Goal: Task Accomplishment & Management: Use online tool/utility

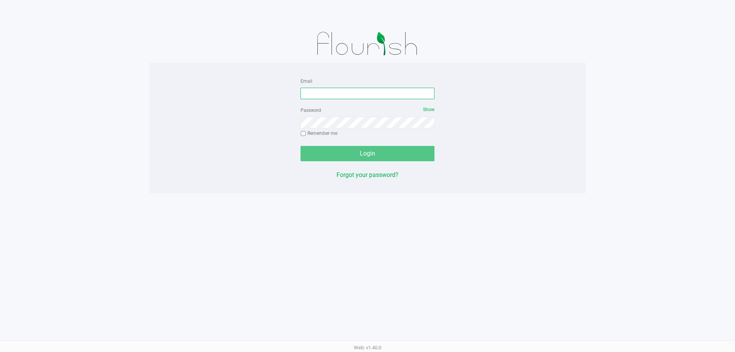
click at [378, 93] on input "Email" at bounding box center [368, 93] width 134 height 11
type input "r"
type input "randrews@liveparallel.com"
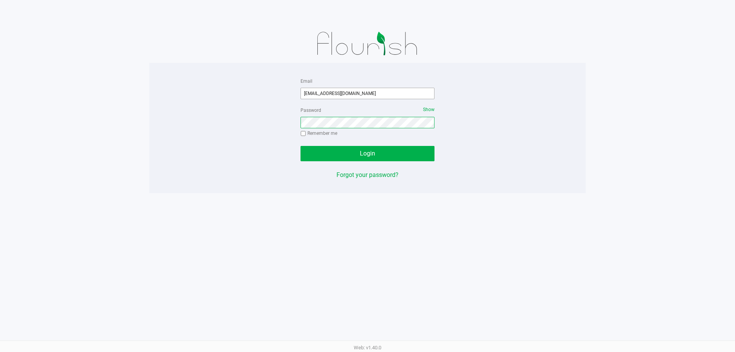
click at [301, 146] on button "Login" at bounding box center [368, 153] width 134 height 15
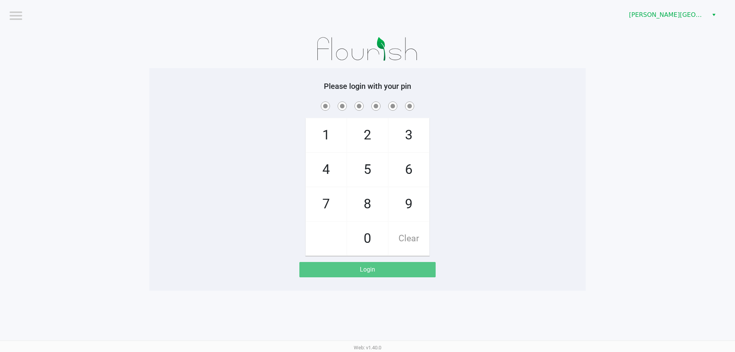
click at [657, 1] on div "Bonita Springs WC" at bounding box center [554, 15] width 362 height 30
click at [663, 7] on div "Bonita Springs WC" at bounding box center [554, 15] width 362 height 30
click at [665, 8] on span "Bonita Springs WC" at bounding box center [667, 15] width 84 height 14
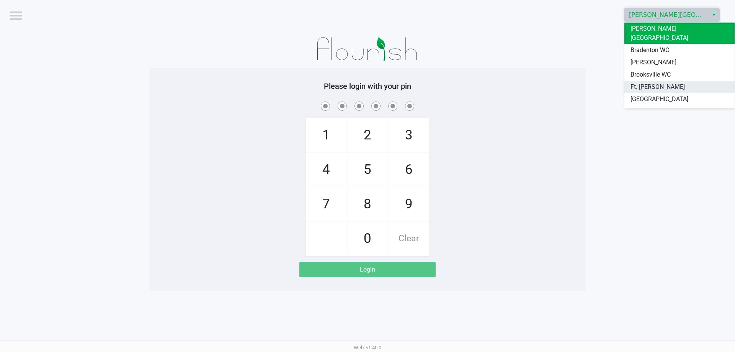
click at [642, 82] on span "Ft. [PERSON_NAME]" at bounding box center [658, 86] width 54 height 9
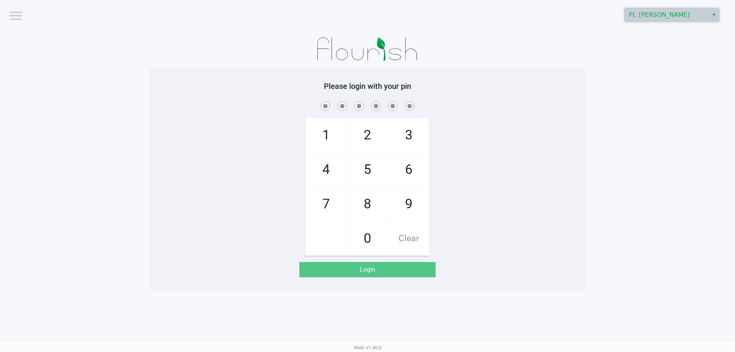
click at [628, 72] on app-pos-login-wrapper "Logout Ft. Myers WC Please login with your pin 1 4 7 2 5 8 0 3 6 9 Clear Login" at bounding box center [367, 145] width 735 height 291
checkbox input "true"
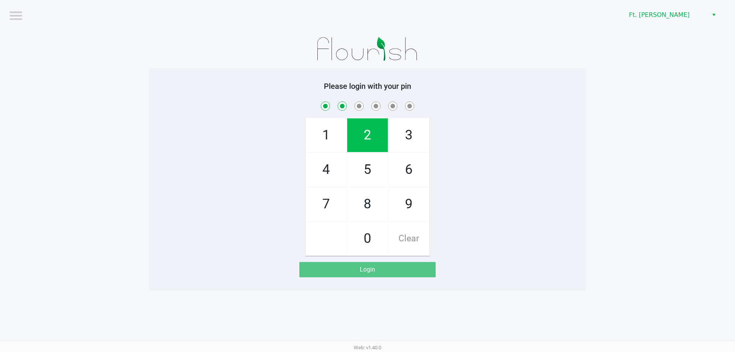
checkbox input "true"
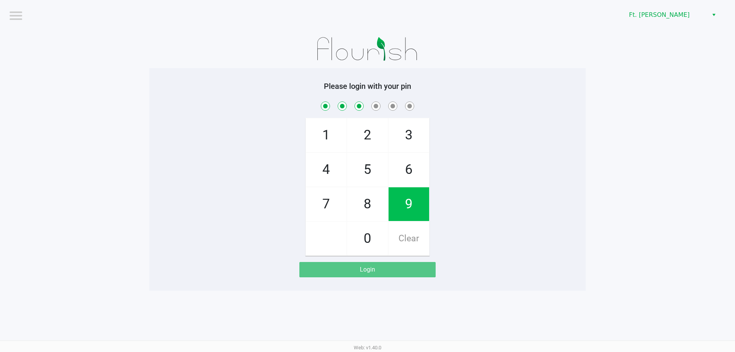
checkbox input "true"
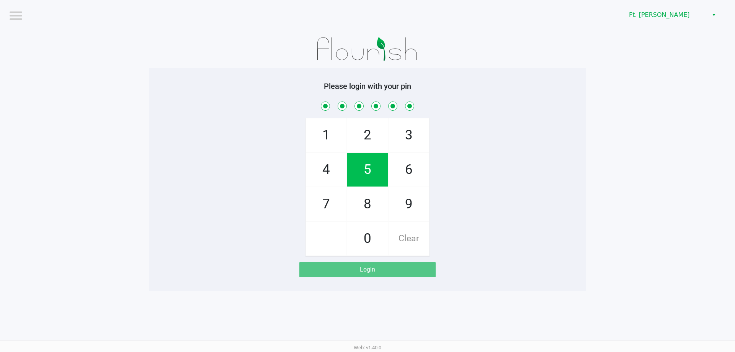
checkbox input "true"
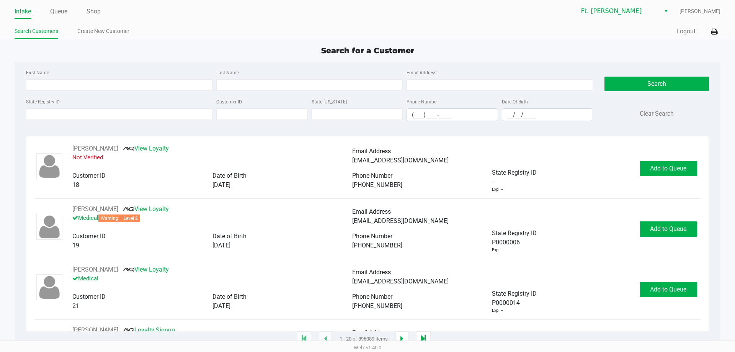
click at [718, 40] on app-point-of-sale "Intake Queue Shop Ft. Myers WC Richard Andrews Search Customers Create New Cust…" at bounding box center [367, 169] width 735 height 339
click at [716, 39] on div "Intake Queue Shop Ft. Myers WC Richard Andrews Search Customers Create New Cust…" at bounding box center [367, 19] width 735 height 39
click at [717, 25] on button at bounding box center [714, 32] width 13 height 14
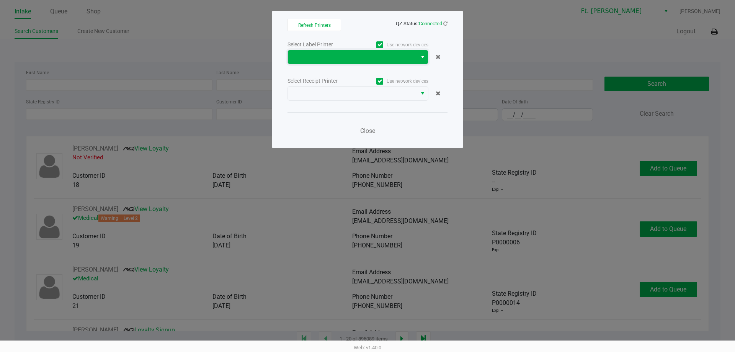
click at [364, 61] on span at bounding box center [353, 56] width 120 height 9
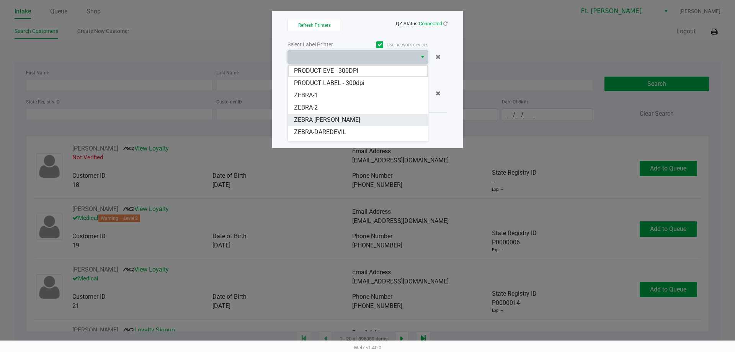
click at [329, 124] on li "ZEBRA-BEYONCE" at bounding box center [358, 120] width 140 height 12
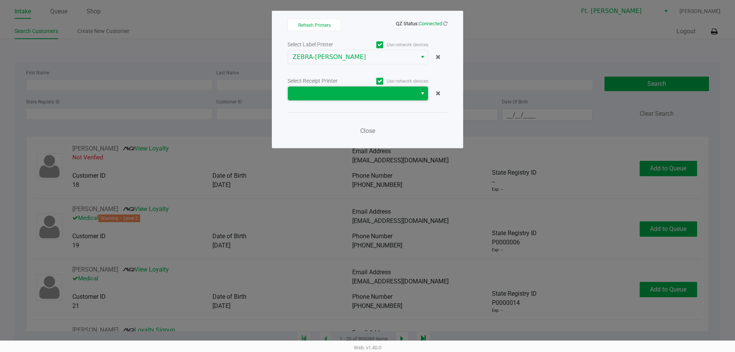
click at [339, 90] on span at bounding box center [353, 93] width 120 height 9
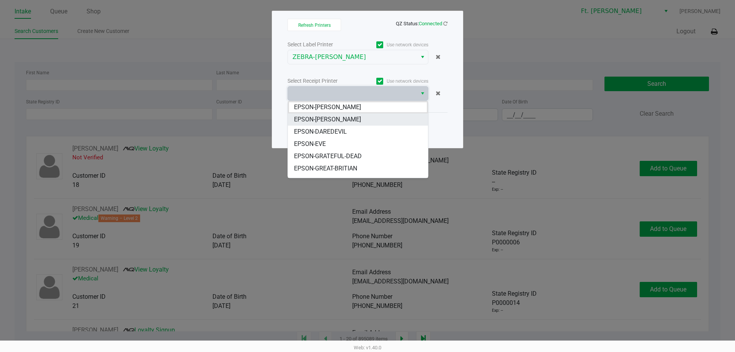
click at [335, 124] on li "EPSON-BEYONCE" at bounding box center [358, 119] width 140 height 12
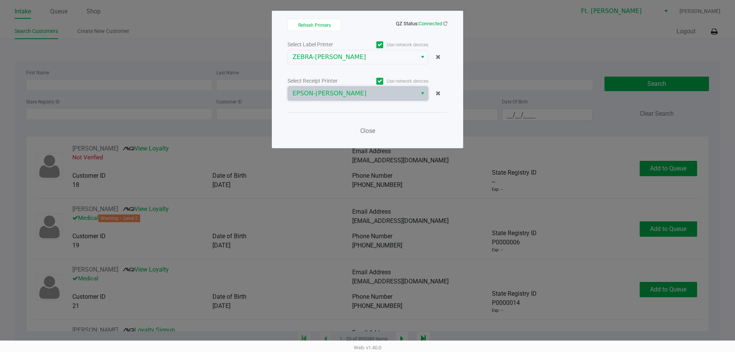
click at [367, 122] on div "Close" at bounding box center [368, 126] width 160 height 28
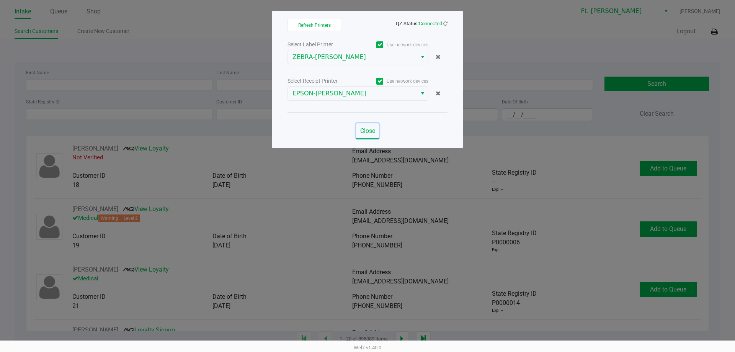
click at [370, 127] on button "Close" at bounding box center [367, 130] width 23 height 15
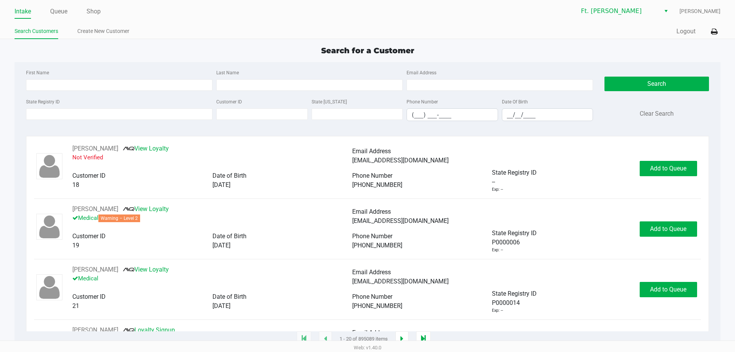
click at [634, 43] on app-point-of-sale "Intake Queue Shop Ft. Myers WC Richard Andrews Search Customers Create New Cust…" at bounding box center [367, 169] width 735 height 339
click at [689, 31] on button "Logout" at bounding box center [686, 31] width 19 height 9
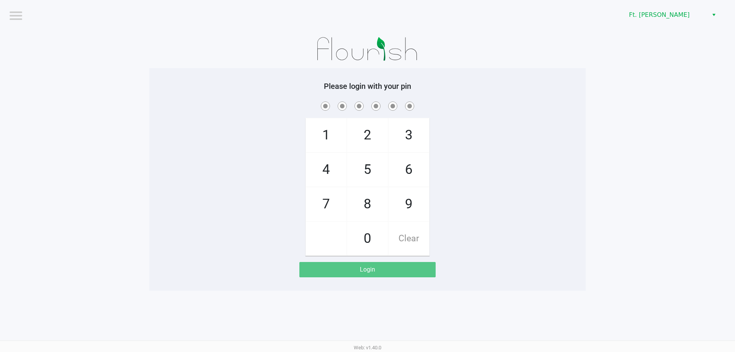
click at [447, 68] on div "Please login with your pin 1 4 7 2 5 8 0 3 6 9 Clear Login" at bounding box center [367, 179] width 437 height 223
checkbox input "true"
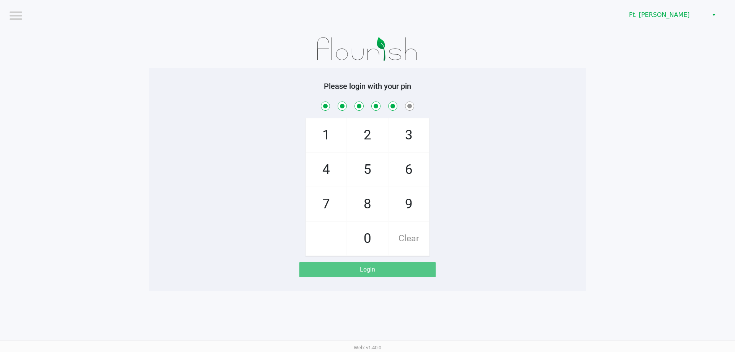
checkbox input "true"
checkbox input "false"
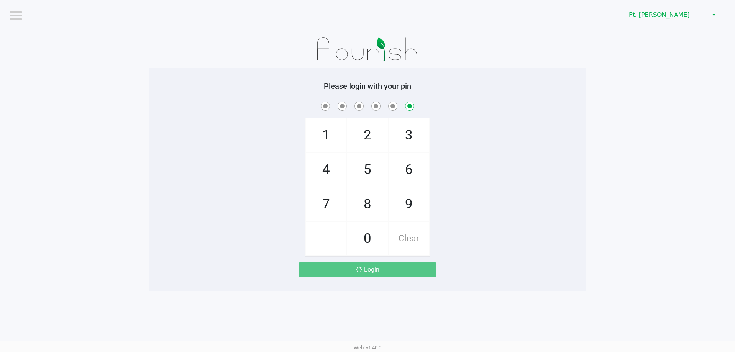
checkbox input "false"
checkbox input "true"
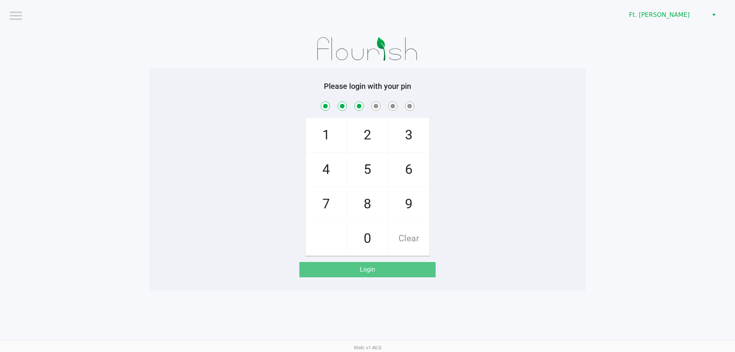
checkbox input "true"
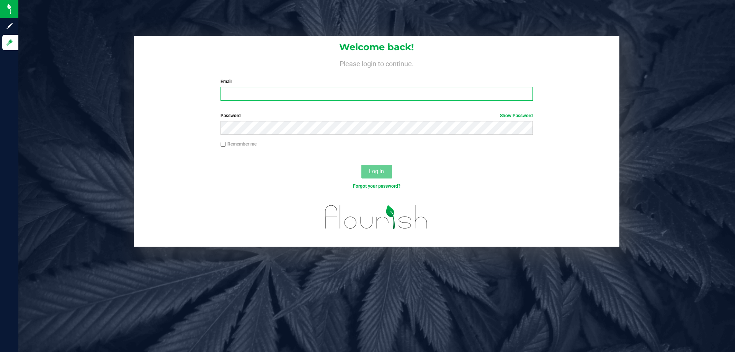
click at [326, 91] on input "Email" at bounding box center [377, 94] width 312 height 14
type input "[EMAIL_ADDRESS][DOMAIN_NAME]"
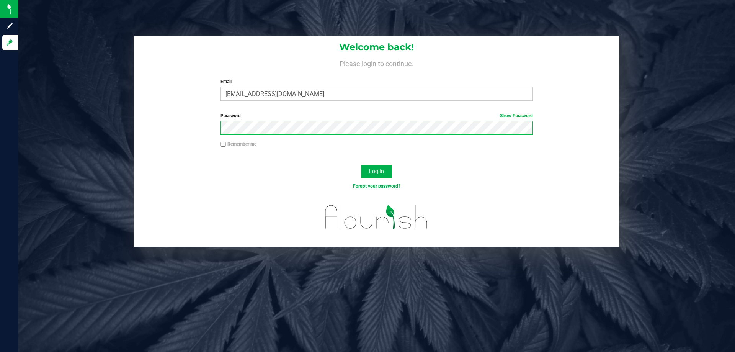
click at [362, 165] on button "Log In" at bounding box center [377, 172] width 31 height 14
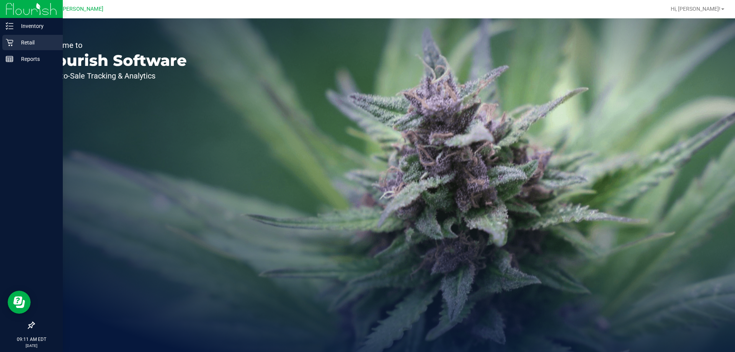
click at [41, 47] on div "Retail" at bounding box center [32, 42] width 61 height 15
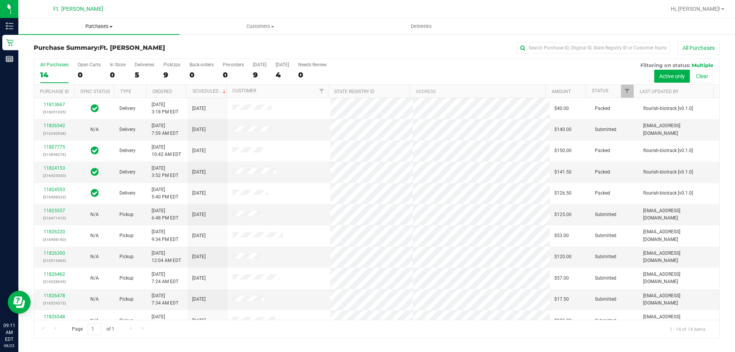
click at [108, 27] on span "Purchases" at bounding box center [98, 26] width 161 height 7
click at [93, 59] on li "Fulfillment" at bounding box center [98, 55] width 161 height 9
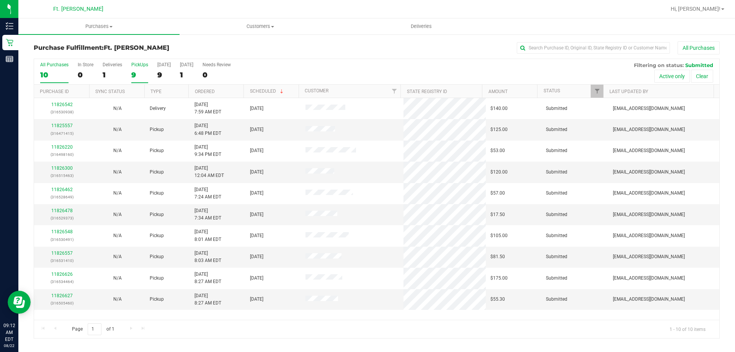
click at [141, 73] on div "9" at bounding box center [139, 74] width 17 height 9
click at [0, 0] on input "PickUps 9" at bounding box center [0, 0] width 0 height 0
